Goal: Task Accomplishment & Management: Manage account settings

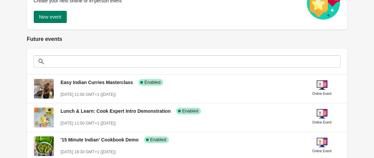
scroll to position [113, 0]
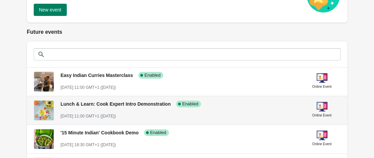
click at [138, 104] on span "Lunch & Learn: Cook Expert Intro Demonstration" at bounding box center [116, 103] width 110 height 5
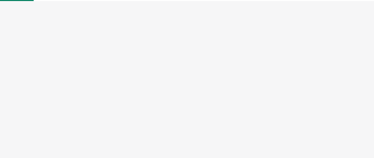
select select "US"
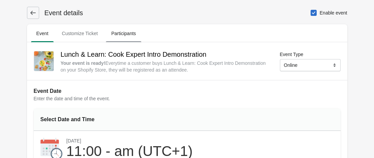
click at [128, 26] on button "Participants" at bounding box center [124, 34] width 38 height 18
select select "US"
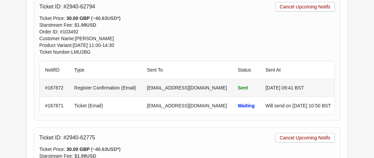
scroll to position [880, 0]
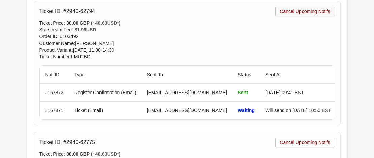
click at [317, 12] on span "Cancel Upcoming Notifs" at bounding box center [305, 11] width 51 height 5
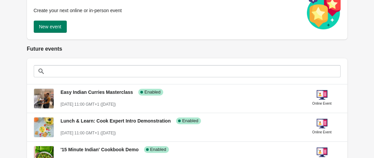
scroll to position [98, 0]
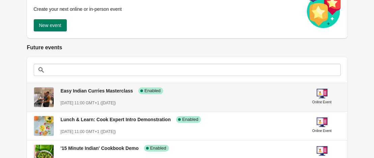
click at [96, 93] on span "Easy Indian Curries Masterclass" at bounding box center [97, 90] width 73 height 5
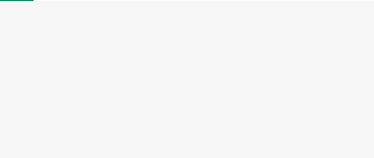
select select "US"
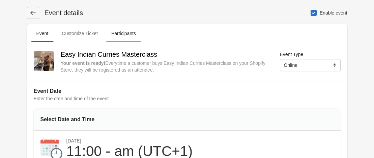
click at [128, 32] on span "Participants" at bounding box center [123, 33] width 35 height 12
select select "US"
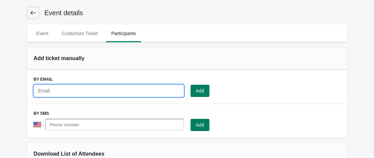
click at [140, 86] on input "text" at bounding box center [109, 91] width 150 height 12
paste input "Shirleyarthur@btinternet.com"
type input "Shirleyarthur@btinternet.com"
click at [202, 87] on button "Add" at bounding box center [200, 91] width 19 height 12
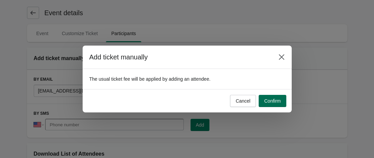
click at [274, 97] on button "Confirm" at bounding box center [272, 101] width 27 height 12
